Goal: Task Accomplishment & Management: Use online tool/utility

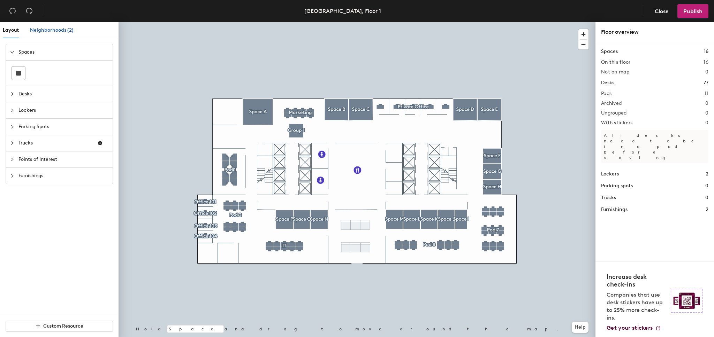
click at [39, 28] on span "Neighborhoods (2)" at bounding box center [52, 30] width 44 height 6
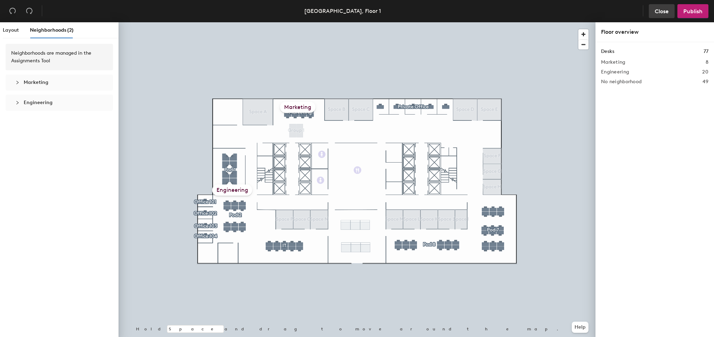
click at [664, 11] on span "Close" at bounding box center [661, 11] width 14 height 7
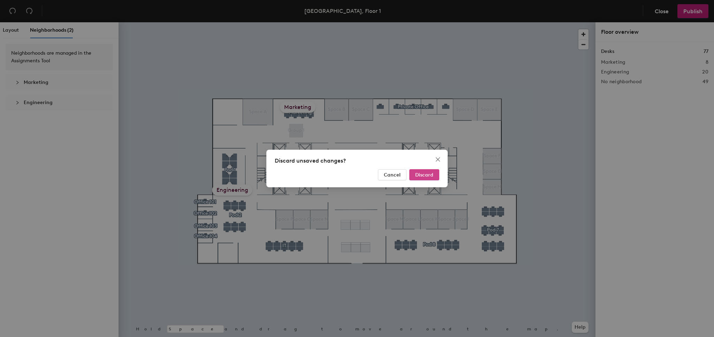
click at [423, 176] on span "Discard" at bounding box center [424, 175] width 18 height 6
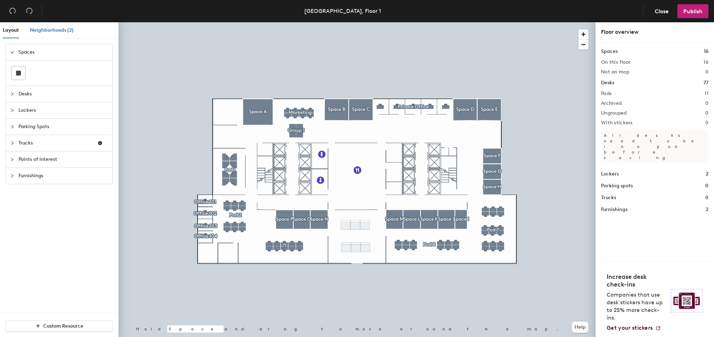
click at [48, 31] on span "Neighborhoods (2)" at bounding box center [52, 30] width 44 height 6
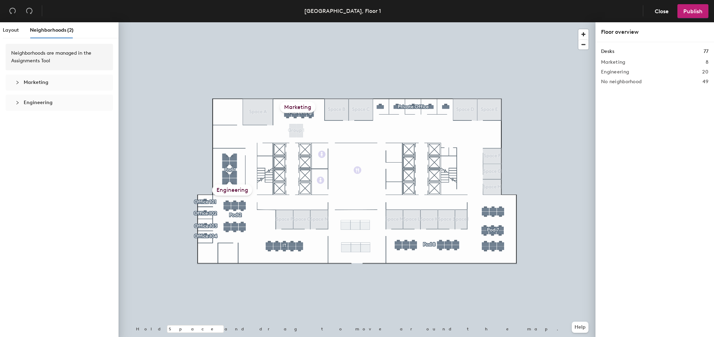
click at [45, 53] on div "Neighborhoods are managed in the Assignments Tool" at bounding box center [59, 56] width 96 height 15
click at [10, 82] on div "Marketing" at bounding box center [59, 83] width 107 height 16
click at [14, 82] on div "Marketing" at bounding box center [59, 83] width 96 height 16
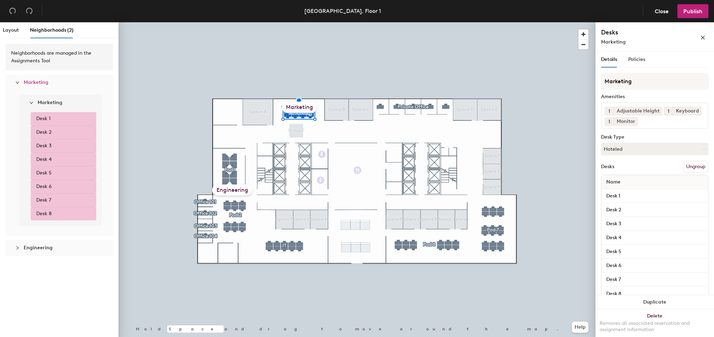
click at [17, 82] on icon "expanded" at bounding box center [17, 82] width 4 height 4
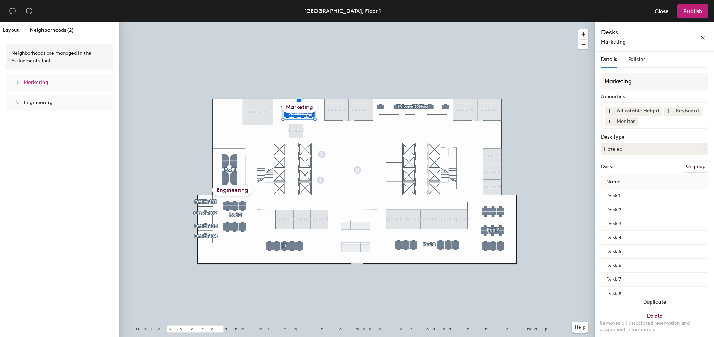
click at [57, 66] on div "Neighborhoods are managed in the Assignments Tool" at bounding box center [59, 57] width 107 height 26
click at [667, 9] on span "Close" at bounding box center [661, 11] width 14 height 7
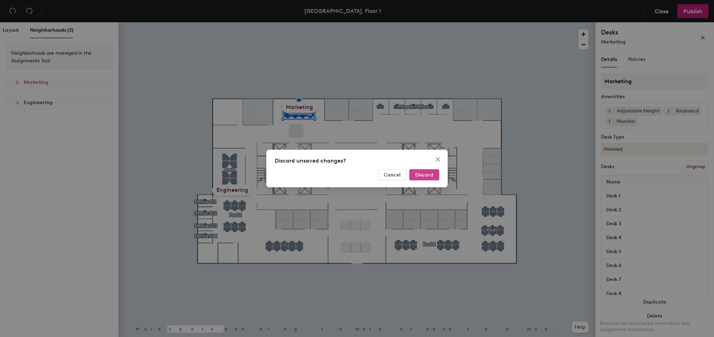
click at [427, 174] on span "Discard" at bounding box center [424, 175] width 18 height 6
